Goal: Information Seeking & Learning: Compare options

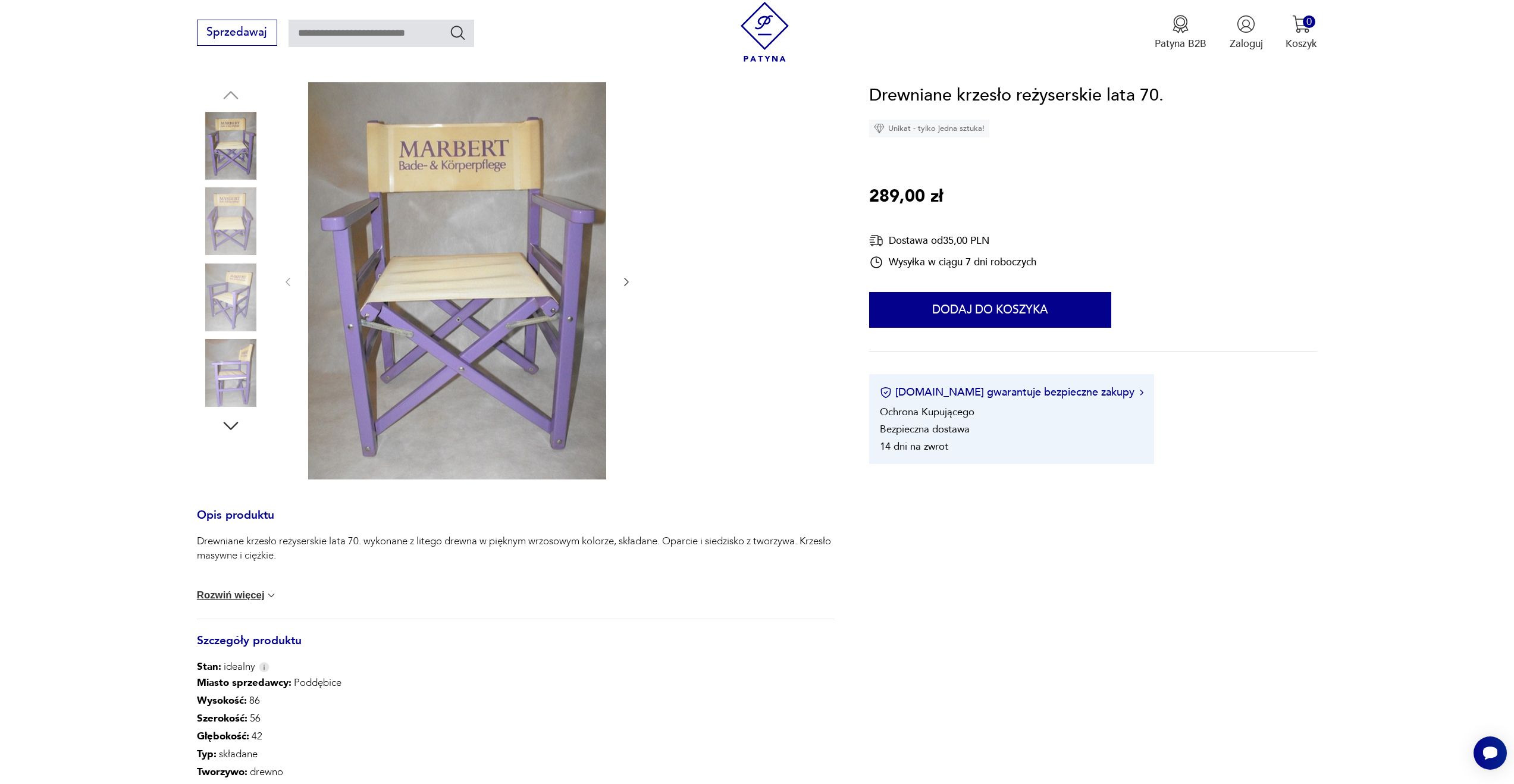
scroll to position [136, 0]
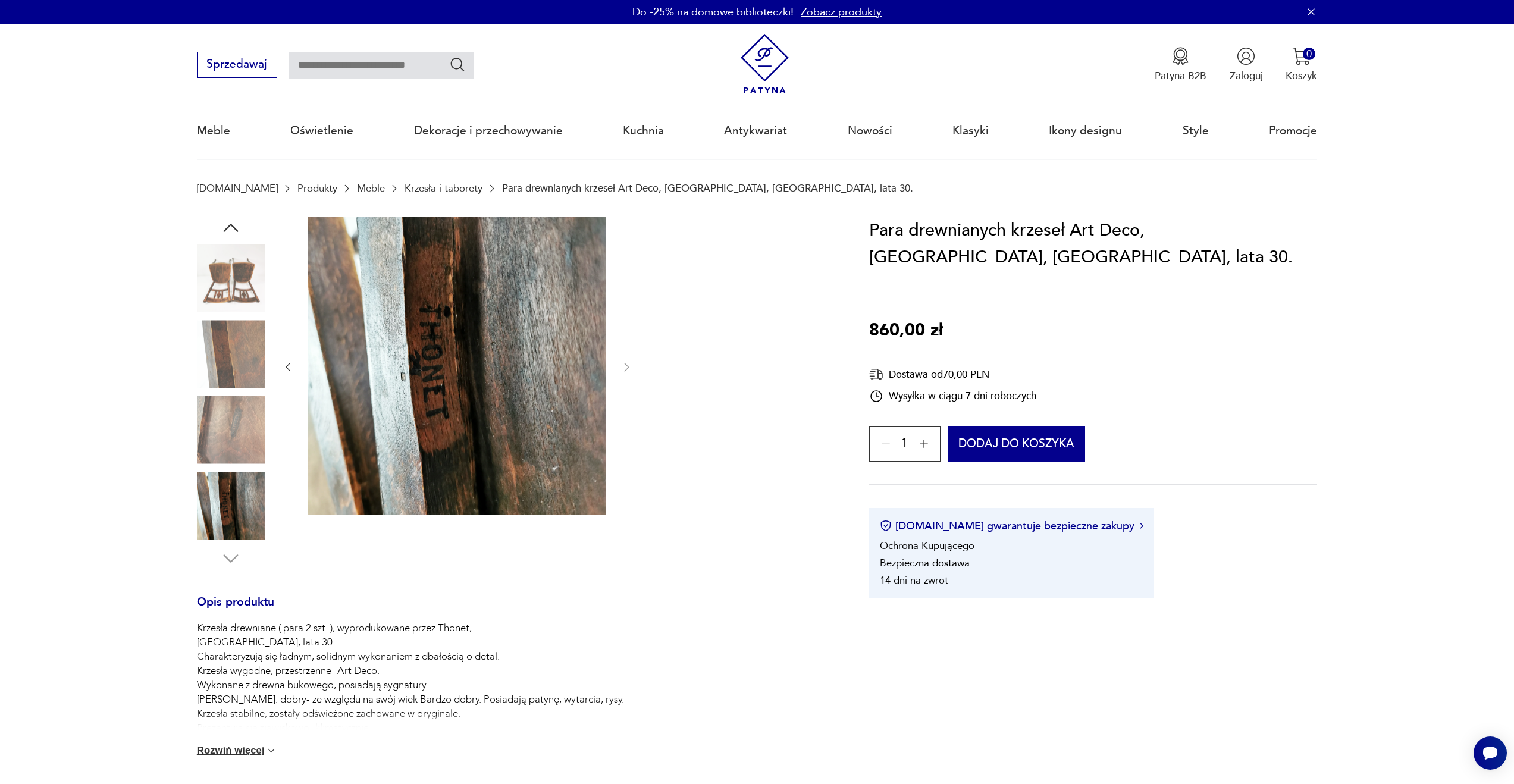
click at [213, 273] on img at bounding box center [231, 279] width 68 height 68
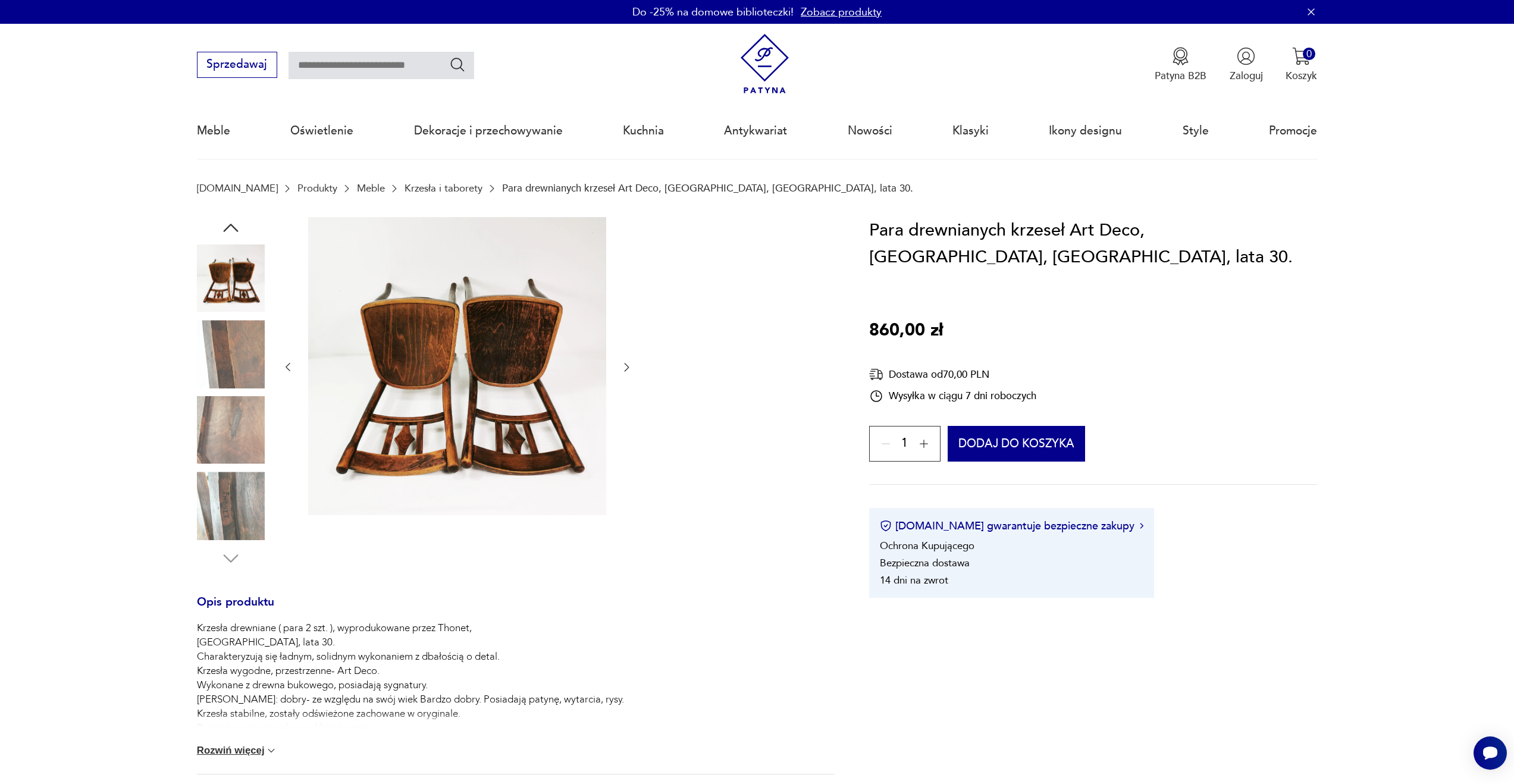
scroll to position [3, 0]
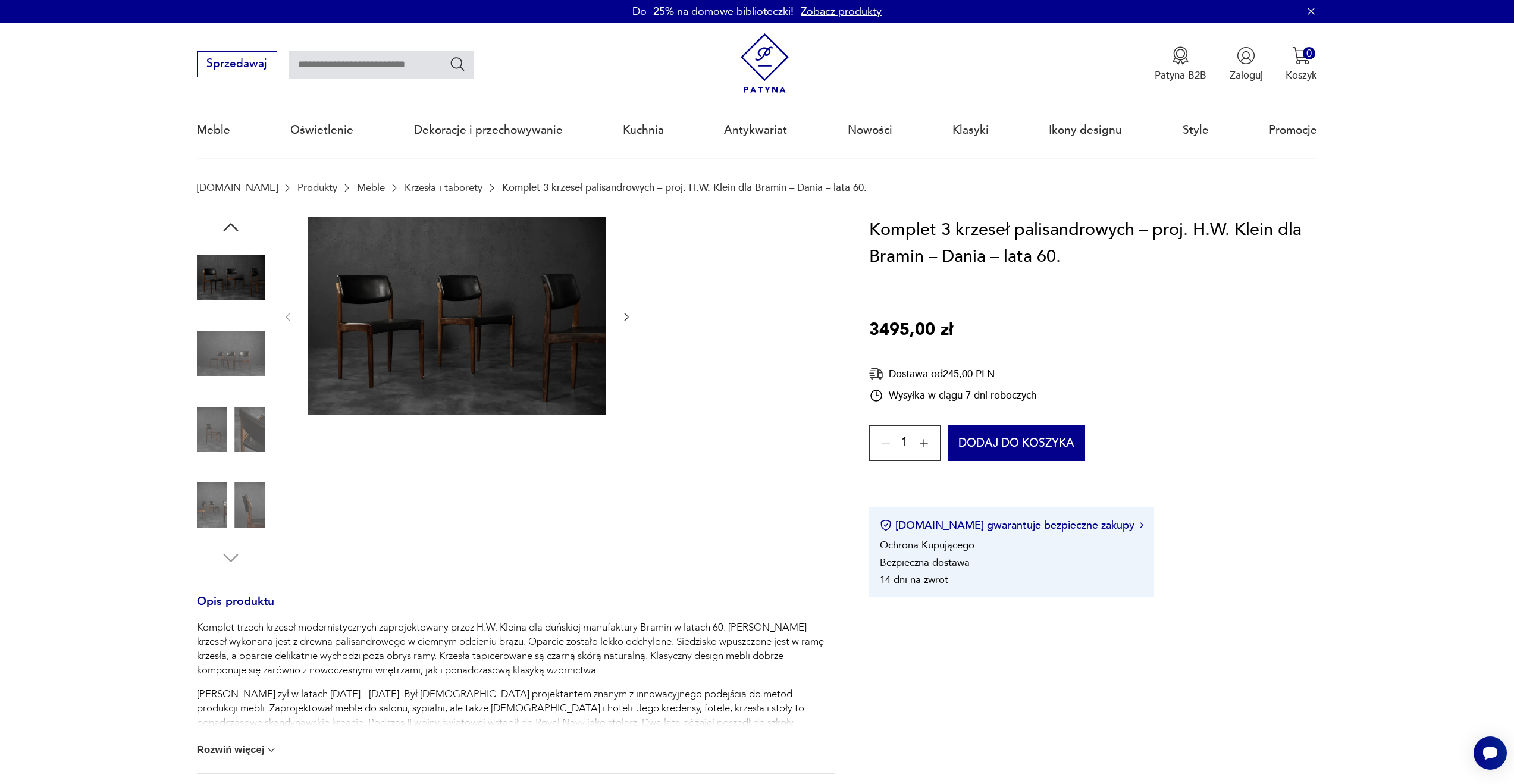
click at [625, 316] on icon "button" at bounding box center [626, 317] width 12 height 12
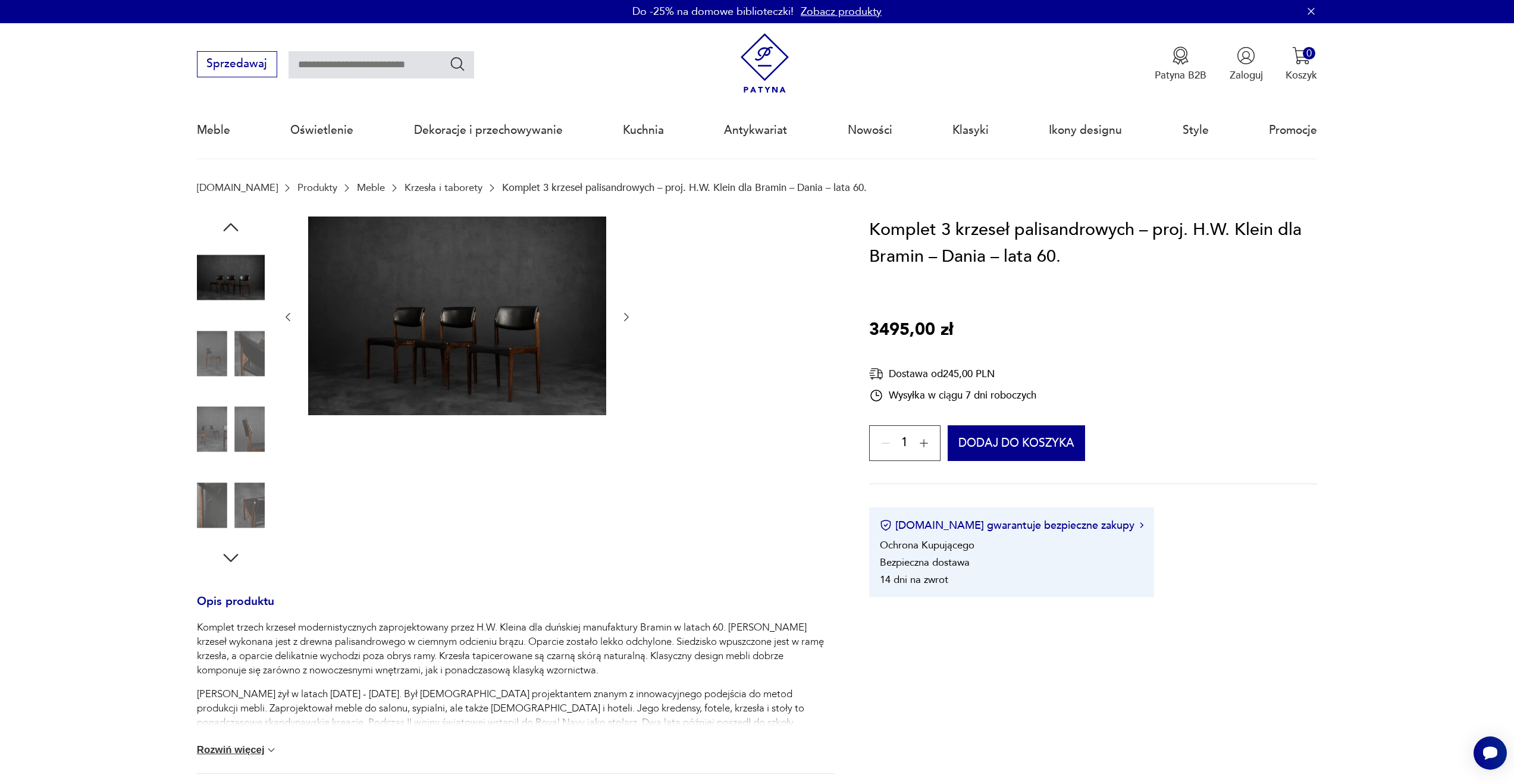
click at [625, 316] on icon "button" at bounding box center [626, 317] width 12 height 12
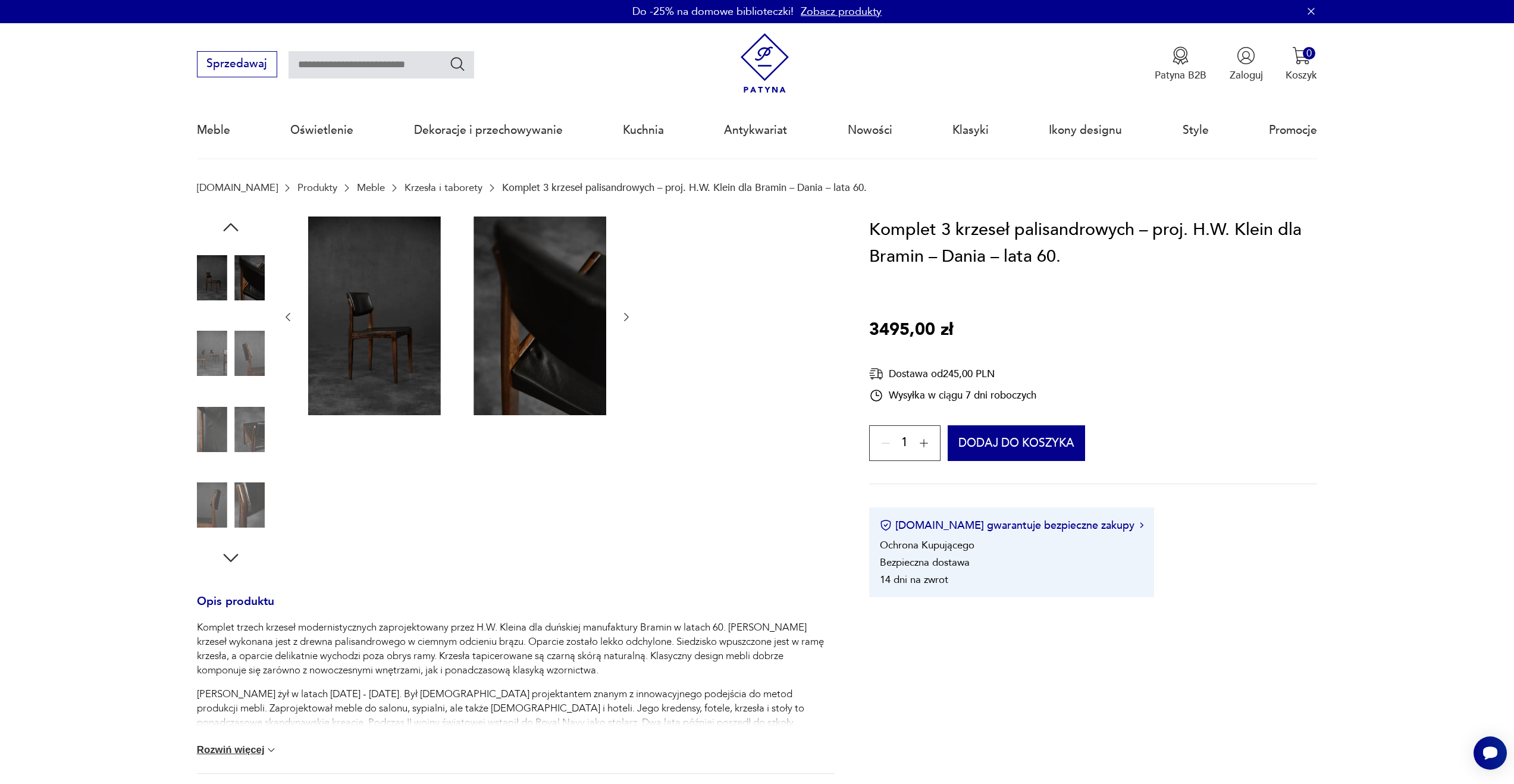
click at [625, 316] on icon "button" at bounding box center [626, 317] width 12 height 12
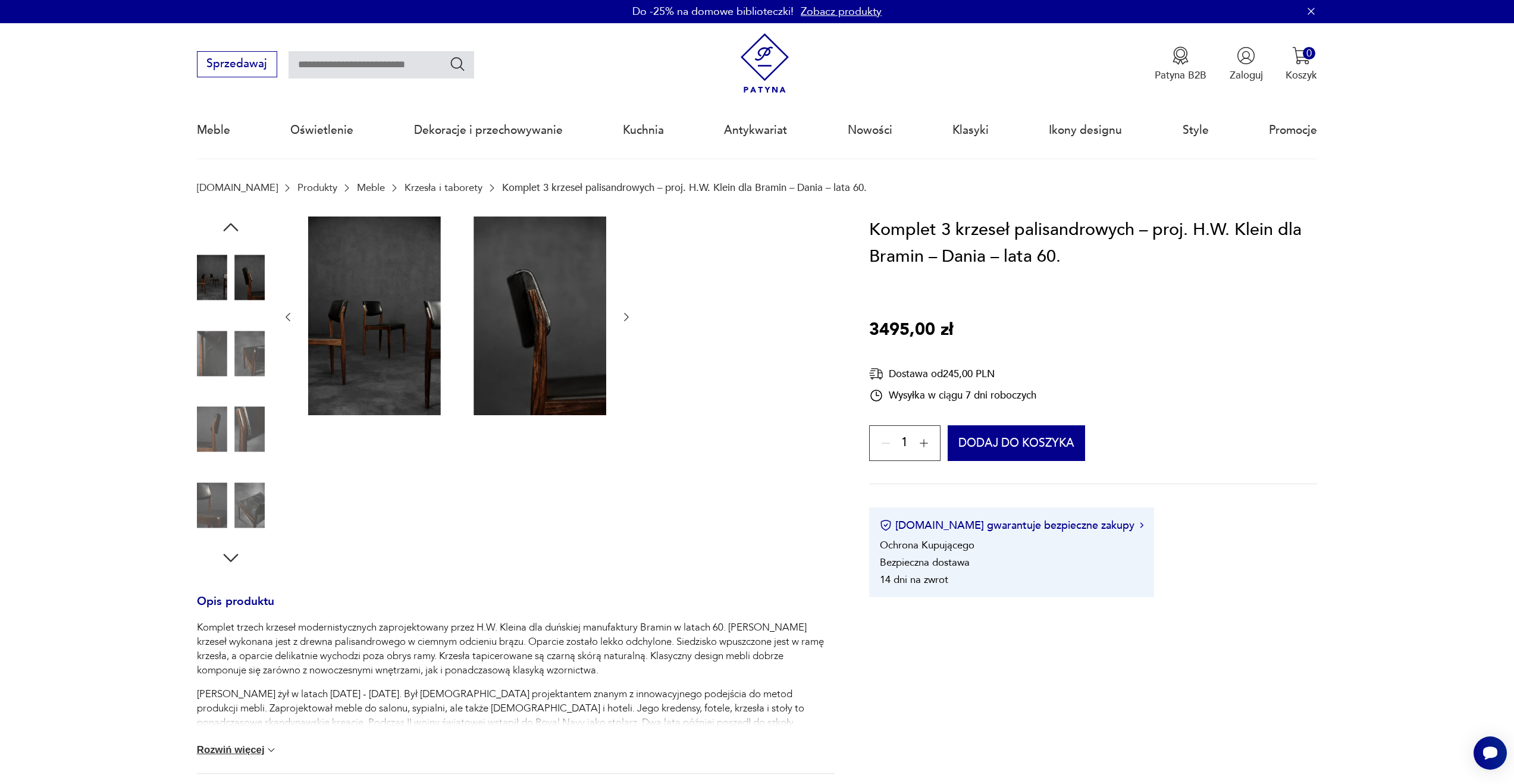
click at [625, 316] on icon "button" at bounding box center [626, 317] width 12 height 12
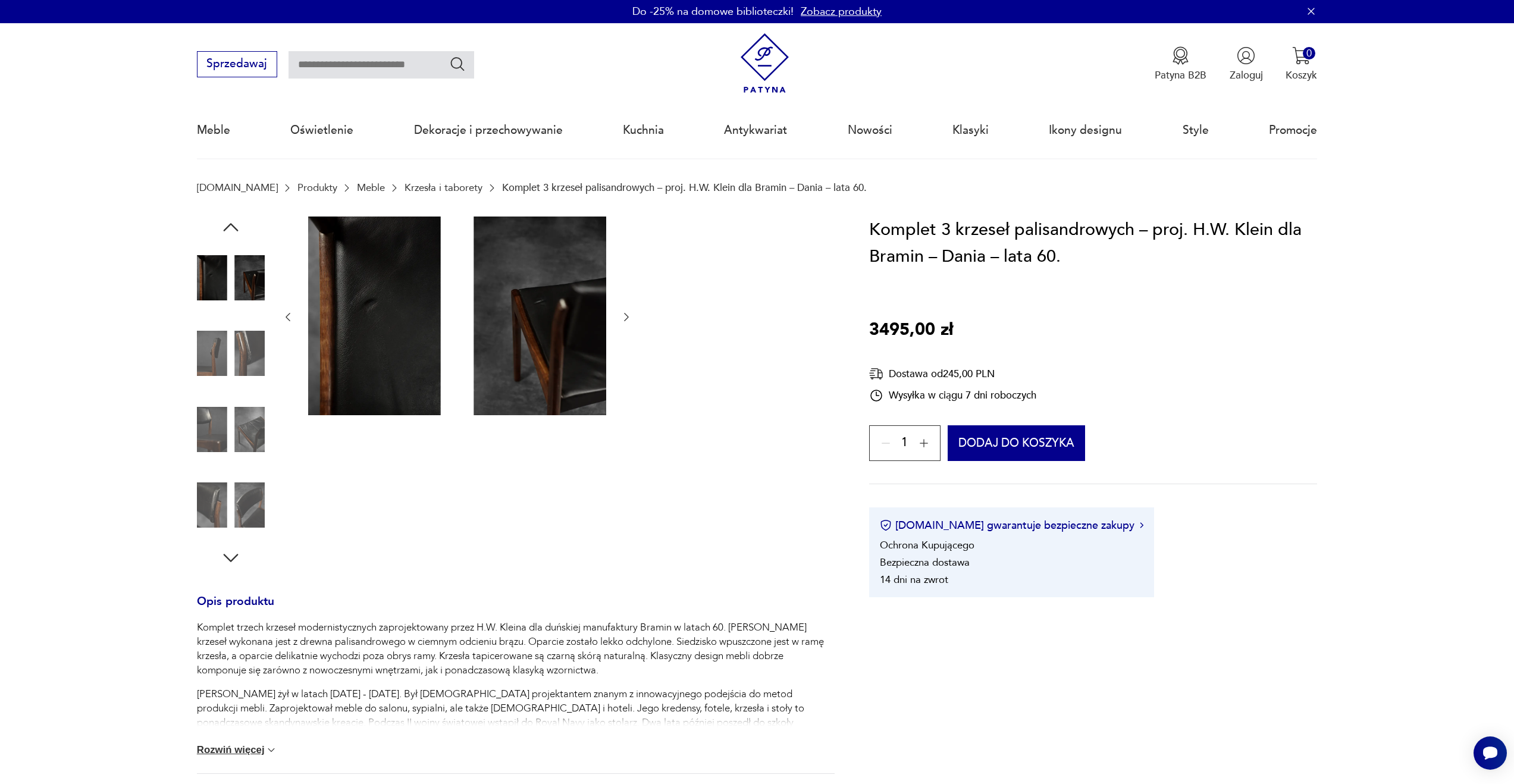
click at [625, 316] on icon "button" at bounding box center [626, 317] width 12 height 12
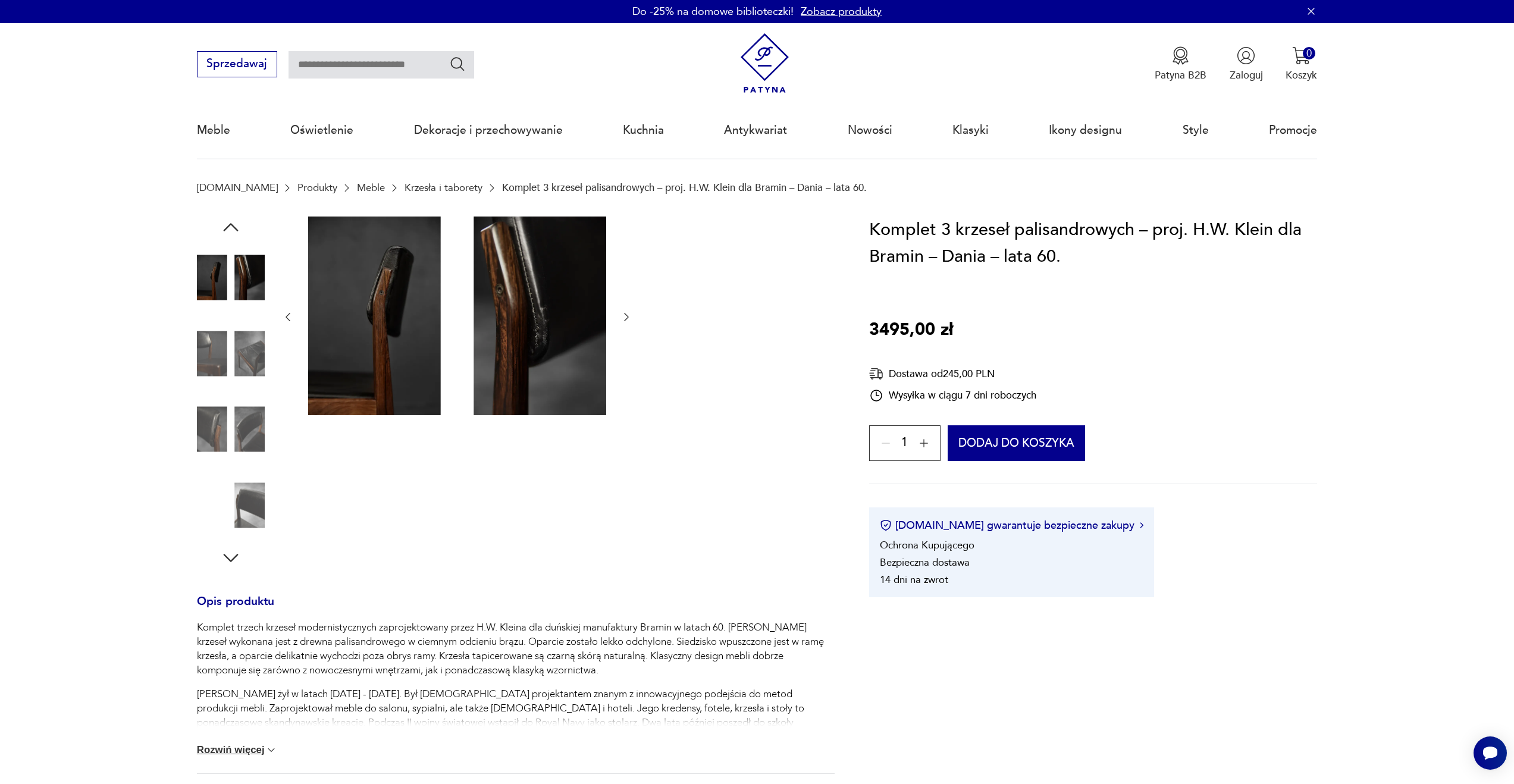
click at [625, 316] on icon "button" at bounding box center [626, 317] width 12 height 12
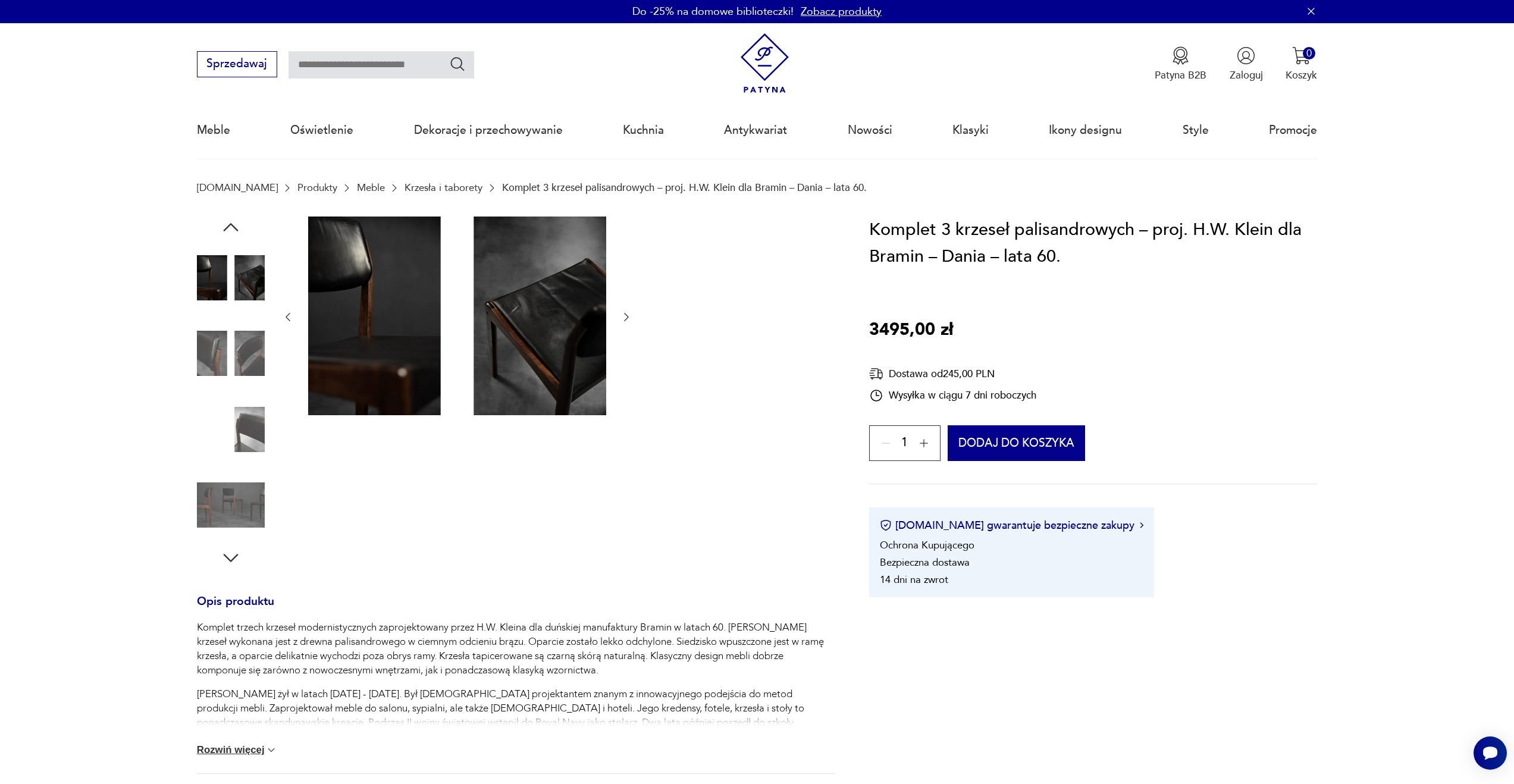
click at [625, 316] on icon "button" at bounding box center [626, 317] width 12 height 12
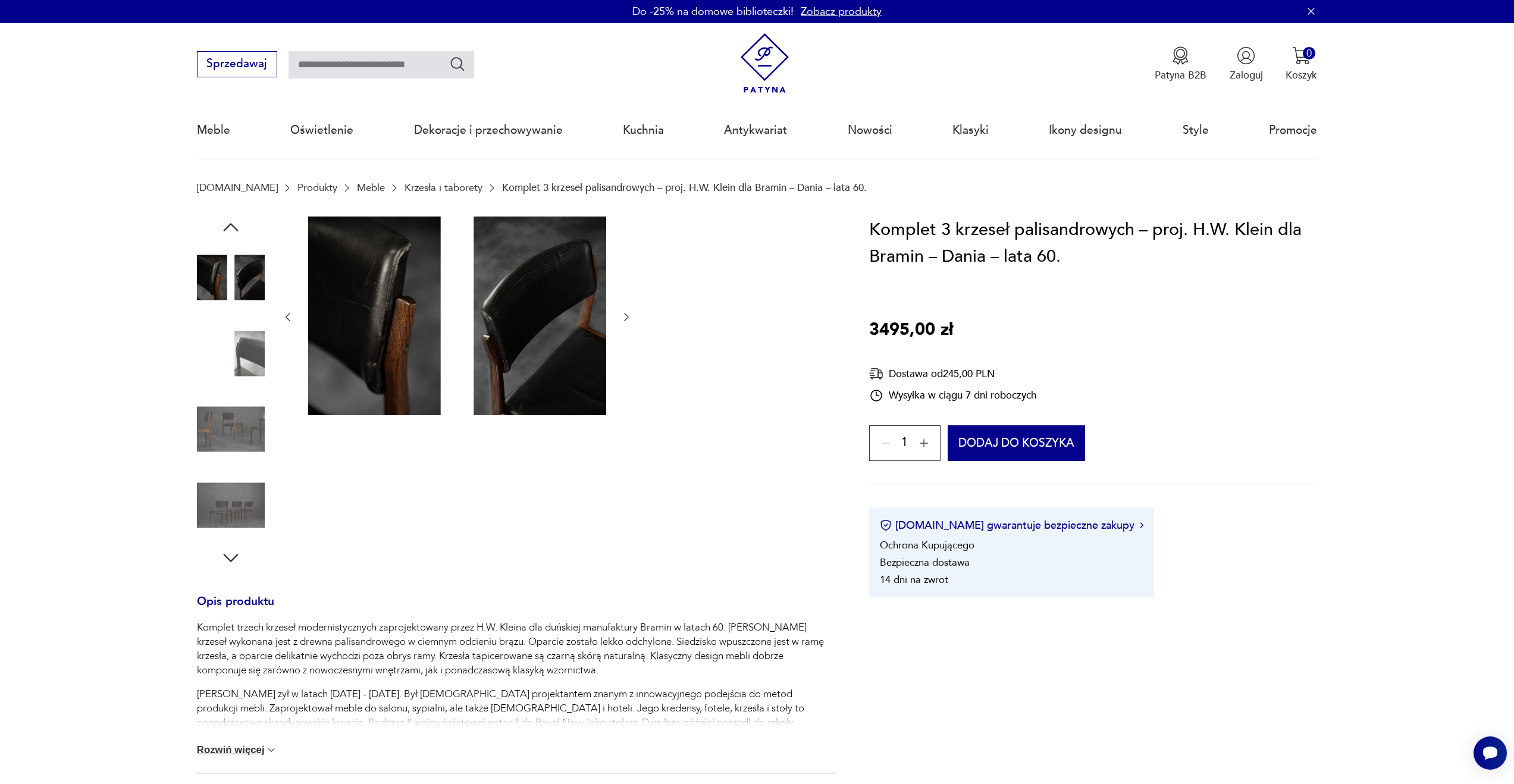
click at [625, 316] on icon "button" at bounding box center [626, 317] width 12 height 12
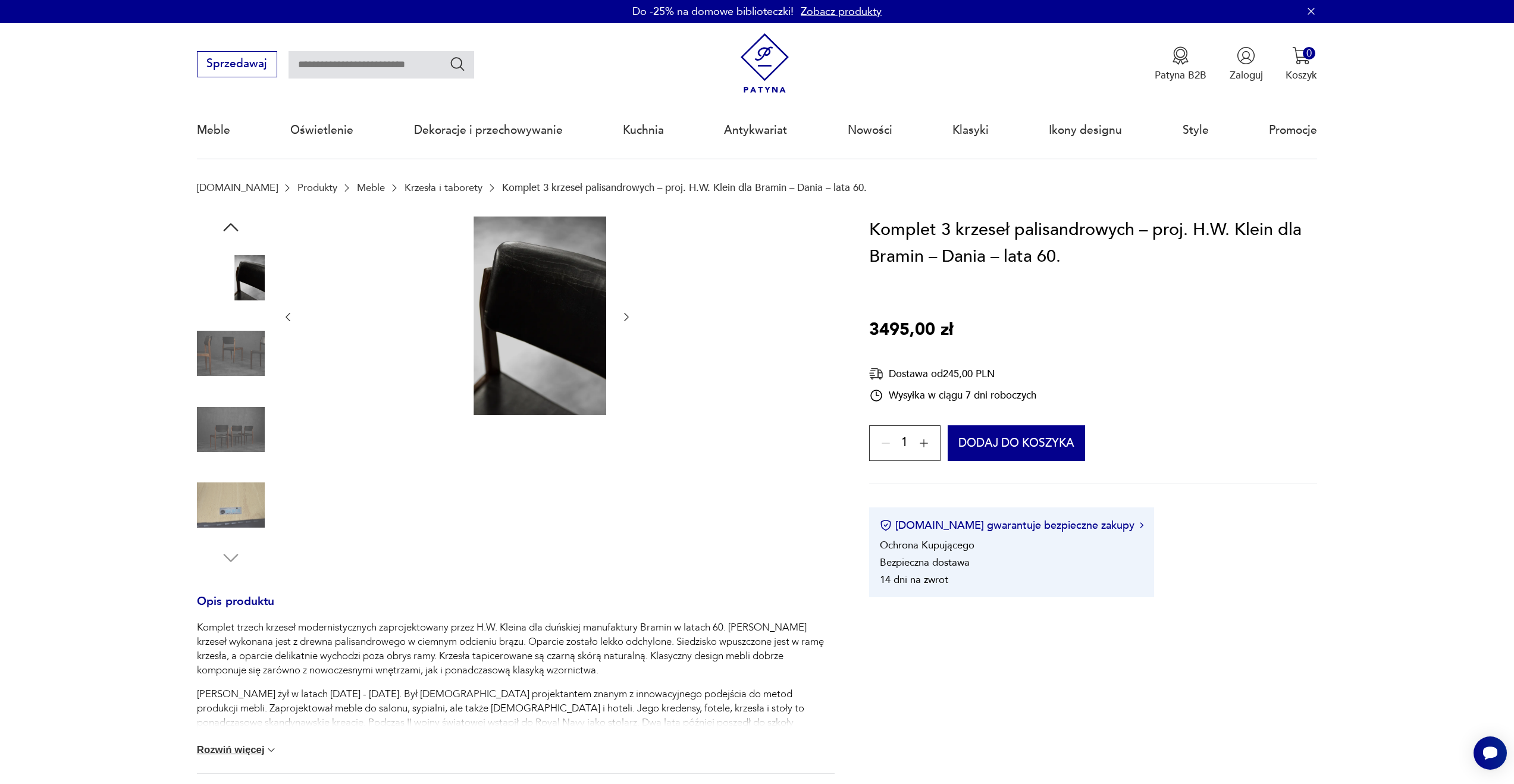
click at [625, 316] on icon "button" at bounding box center [626, 317] width 12 height 12
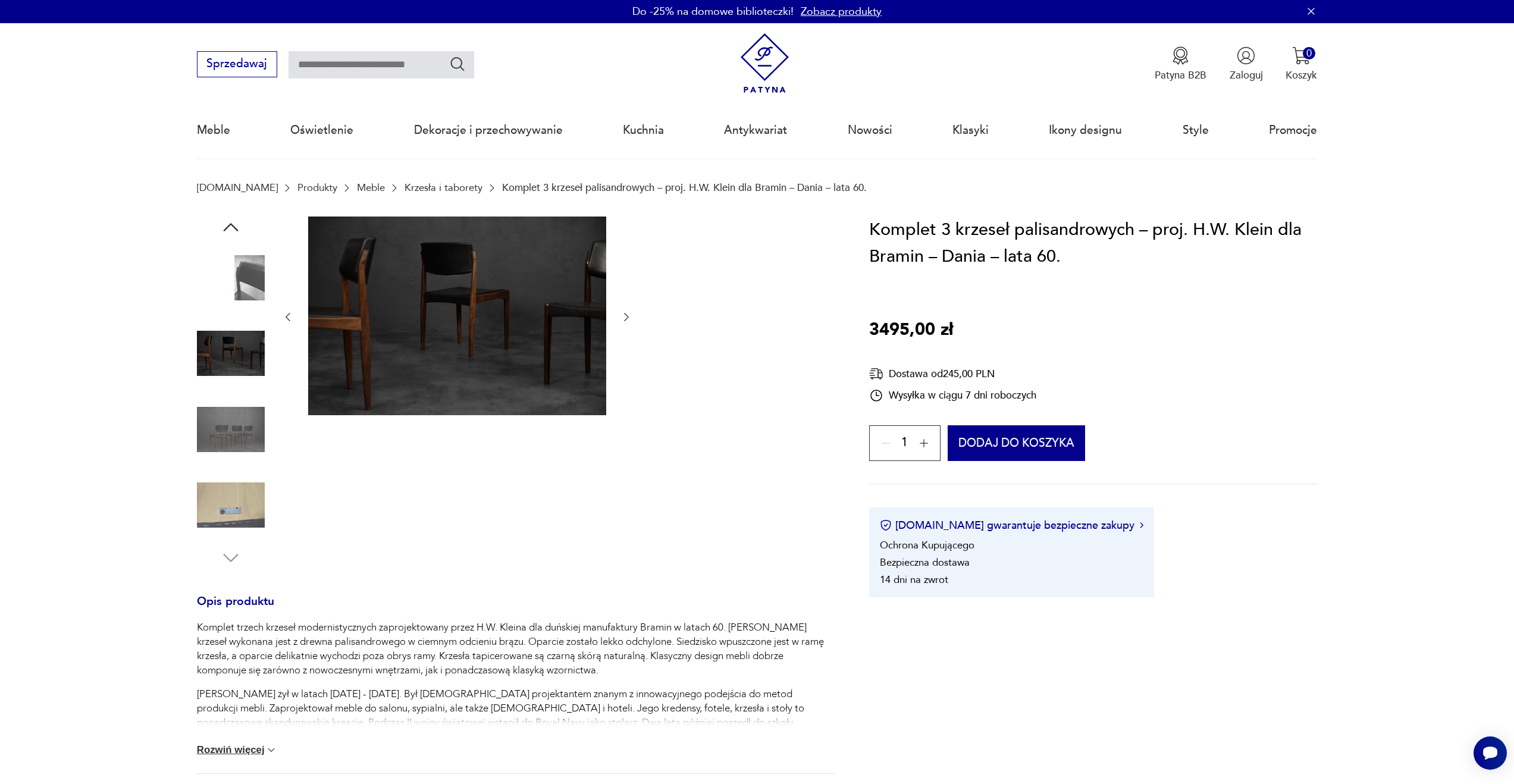
click at [625, 316] on icon "button" at bounding box center [626, 317] width 12 height 12
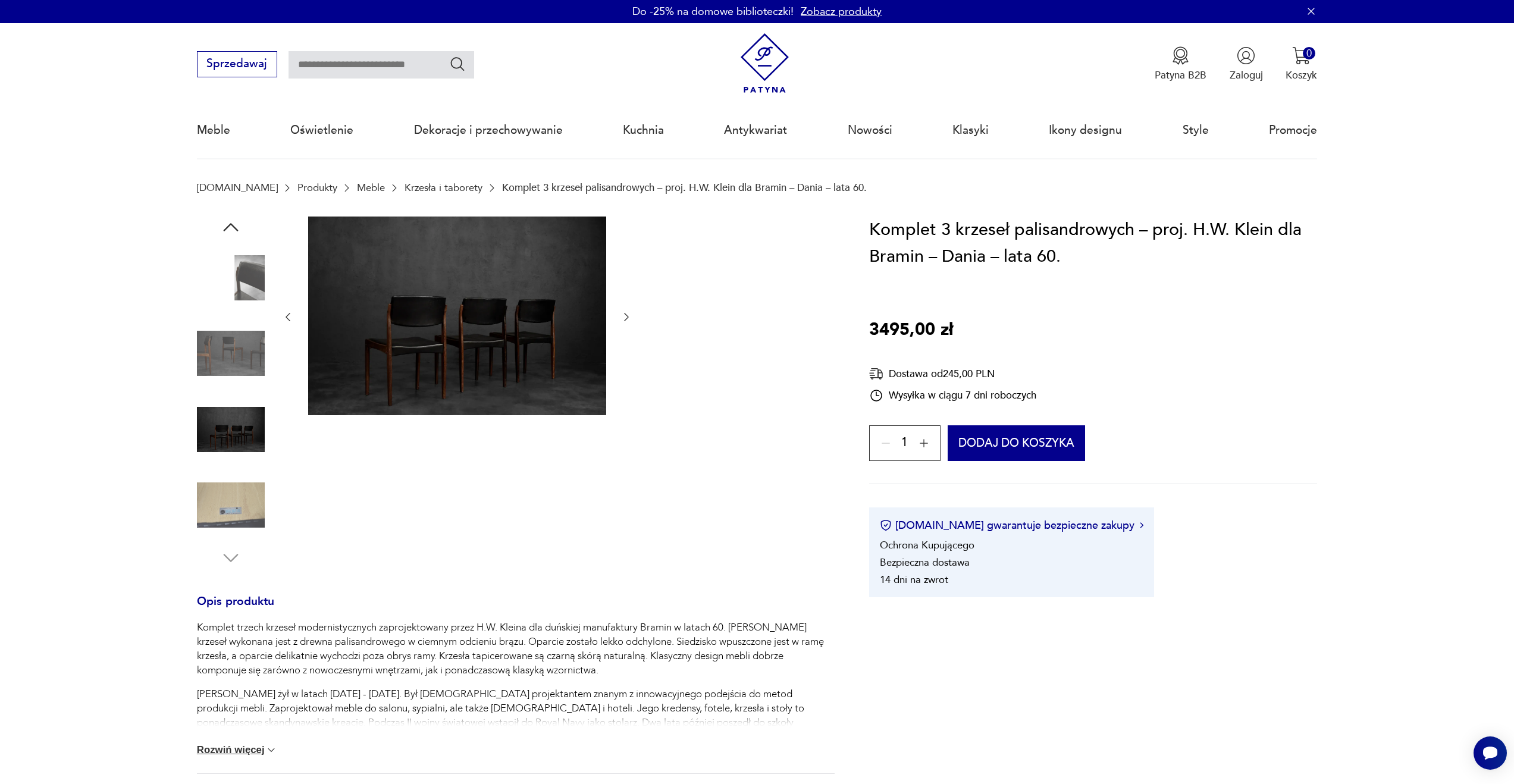
click at [625, 316] on icon "button" at bounding box center [626, 317] width 12 height 12
